Goal: Find specific page/section: Find specific page/section

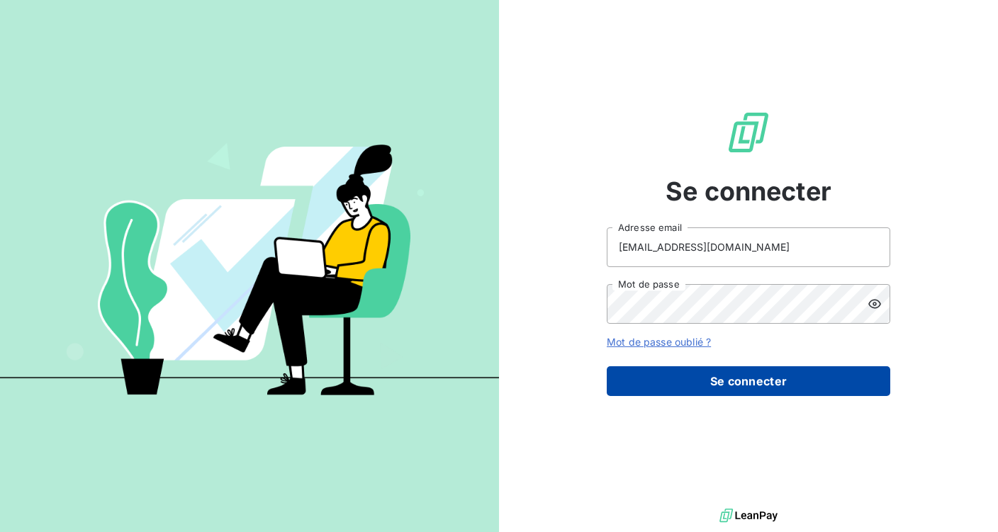
click at [699, 378] on button "Se connecter" at bounding box center [747, 381] width 283 height 30
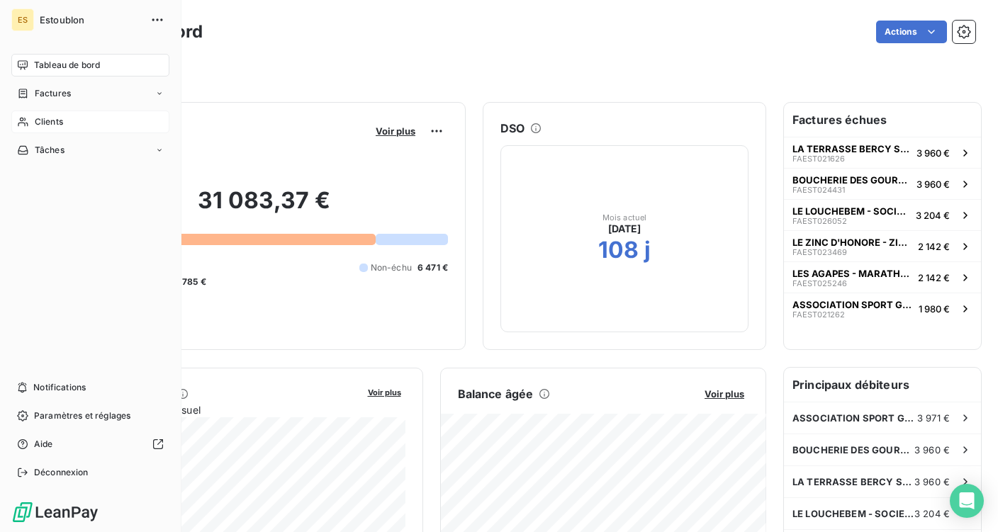
click at [44, 124] on span "Clients" at bounding box center [49, 121] width 28 height 13
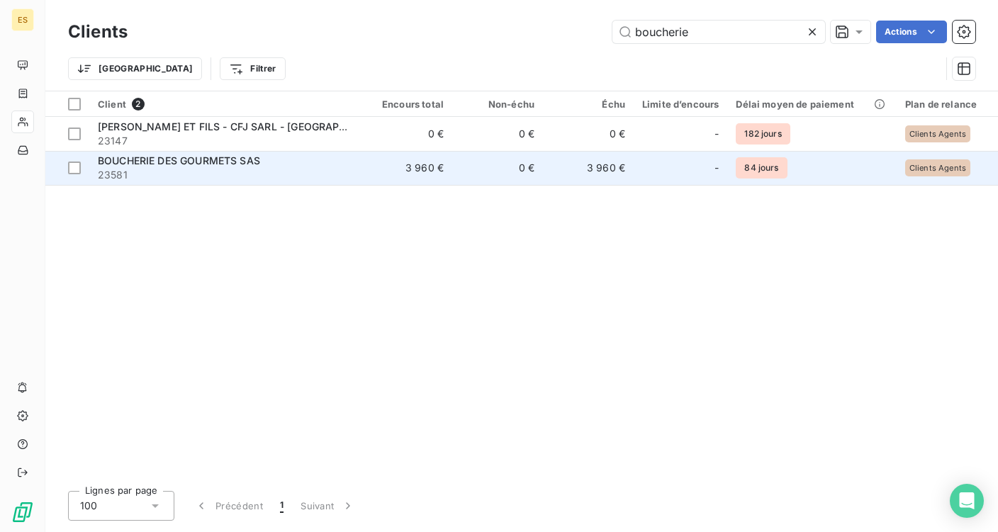
type input "boucherie"
click at [239, 162] on span "BOUCHERIE DES GOURMETS SAS" at bounding box center [179, 160] width 162 height 12
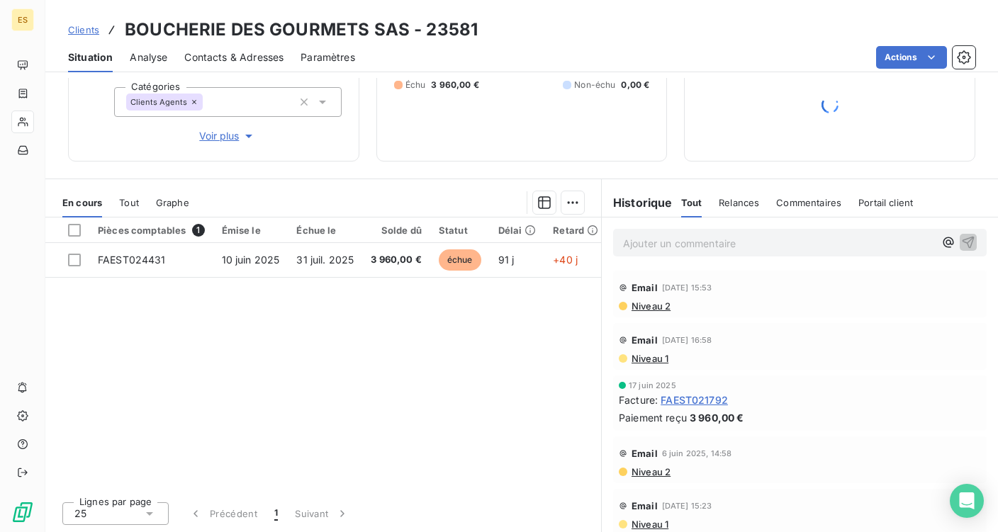
scroll to position [6, 0]
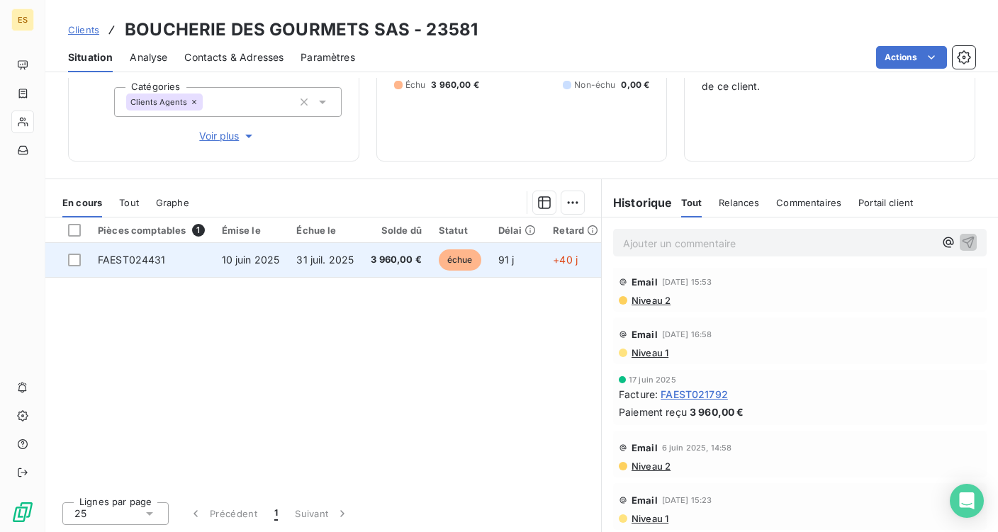
click at [394, 253] on span "3 960,00 €" at bounding box center [396, 260] width 51 height 14
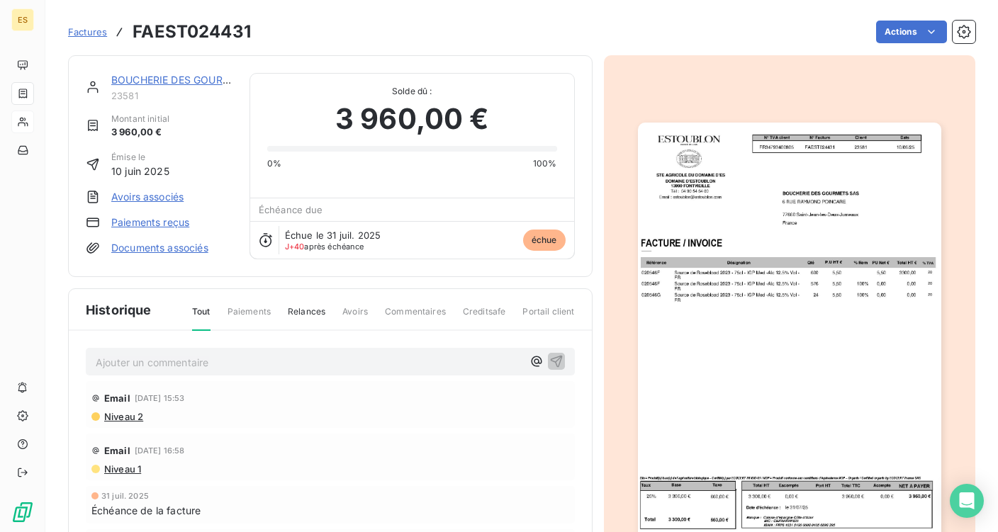
click at [791, 385] on img "button" at bounding box center [789, 337] width 303 height 429
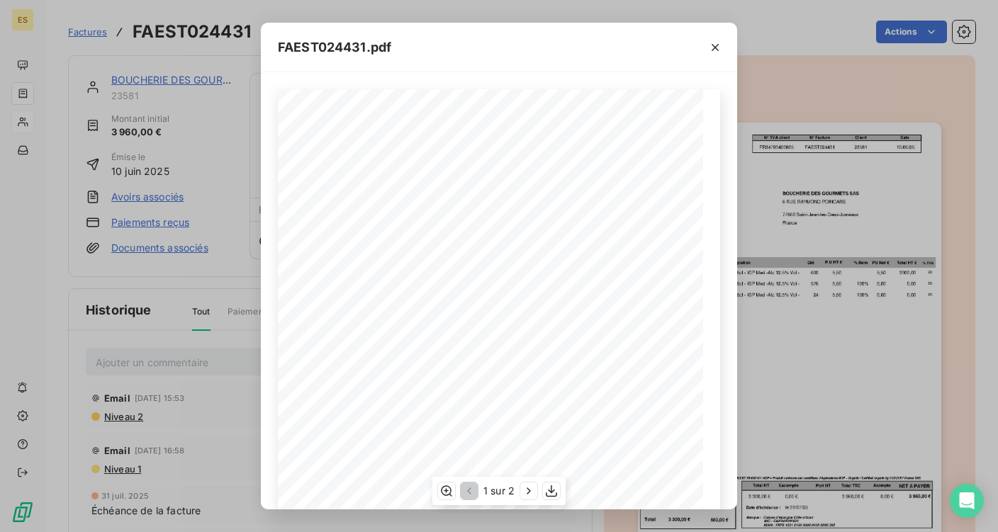
scroll to position [72, 0]
click at [550, 487] on icon "button" at bounding box center [551, 491] width 14 height 14
